Goal: Transaction & Acquisition: Purchase product/service

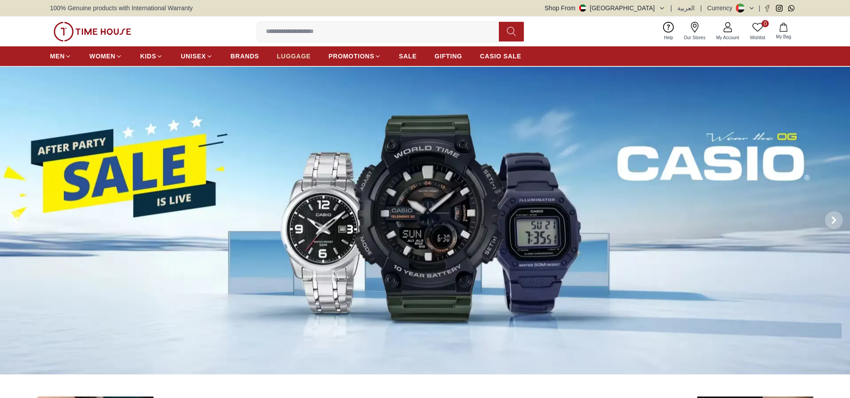
click at [284, 53] on span "LUGGAGE" at bounding box center [294, 56] width 34 height 9
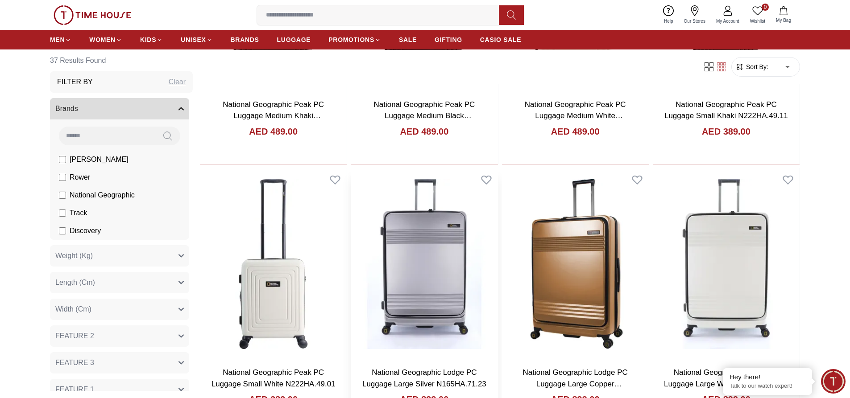
scroll to position [1190, 0]
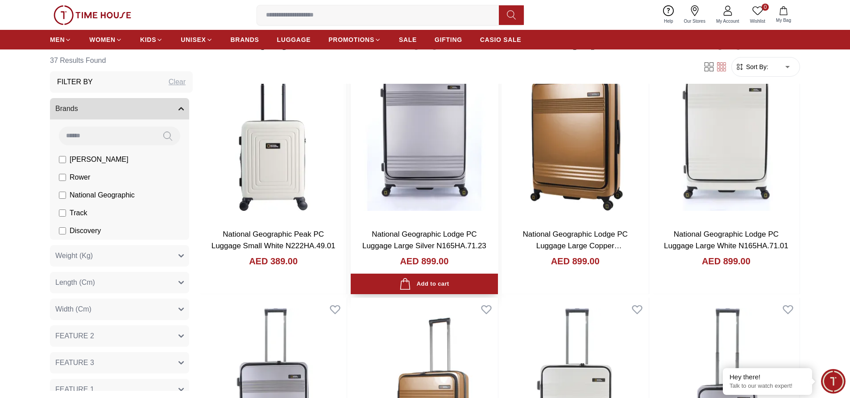
click at [432, 199] on img at bounding box center [424, 126] width 147 height 192
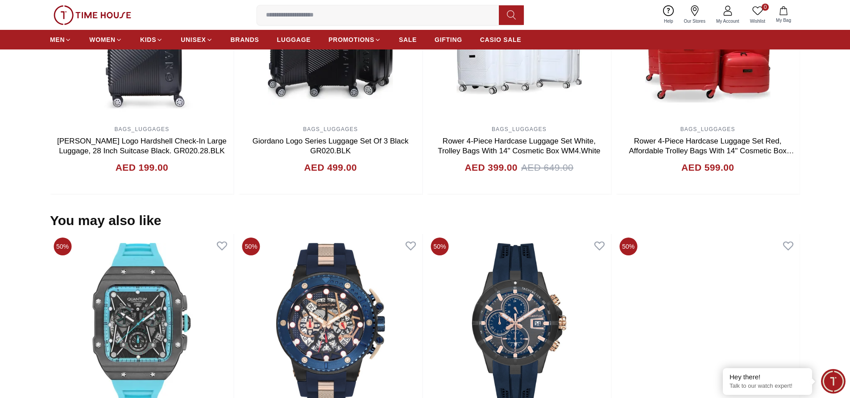
scroll to position [892, 0]
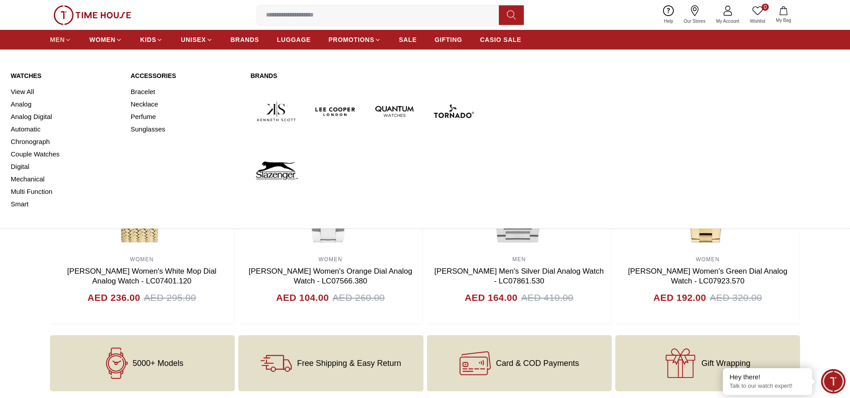
click at [67, 38] on icon at bounding box center [68, 40] width 7 height 7
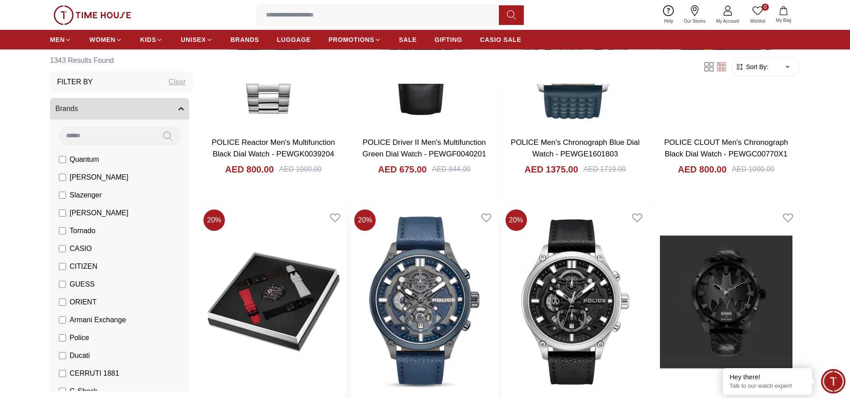
scroll to position [2023, 0]
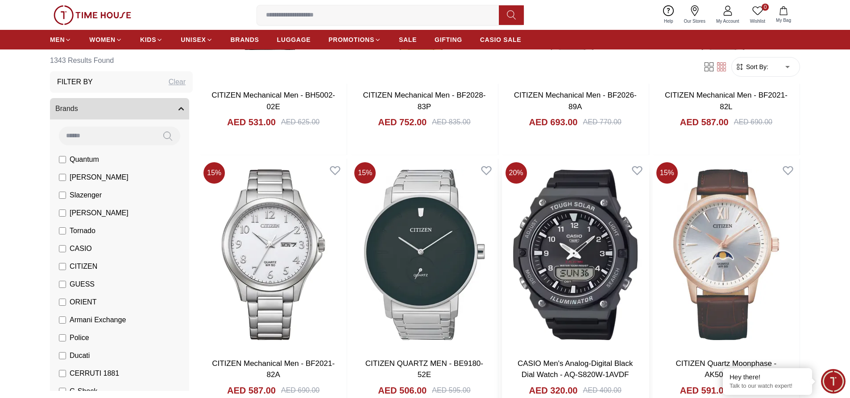
scroll to position [3808, 0]
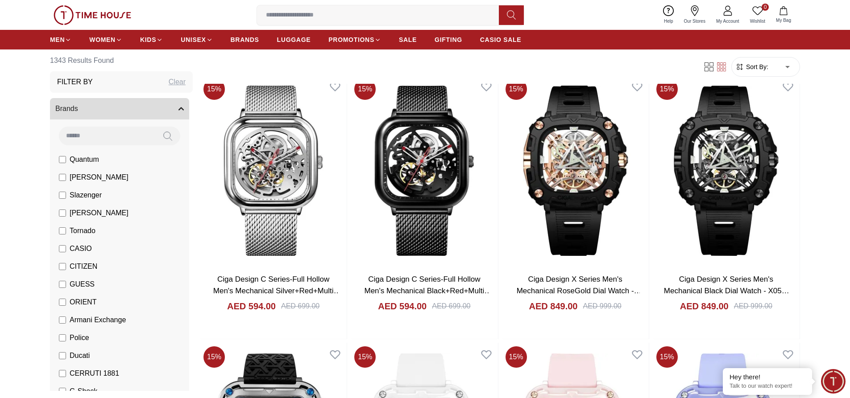
scroll to position [4700, 0]
